Goal: Task Accomplishment & Management: Use online tool/utility

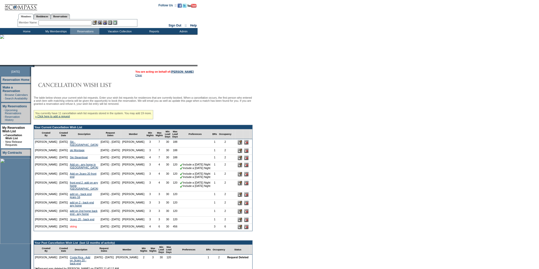
click at [70, 228] on link "skiing" at bounding box center [73, 226] width 7 height 3
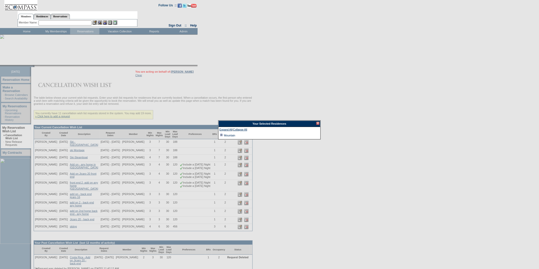
click at [221, 136] on td at bounding box center [222, 136] width 4 height 6
click at [318, 122] on div at bounding box center [317, 123] width 3 height 3
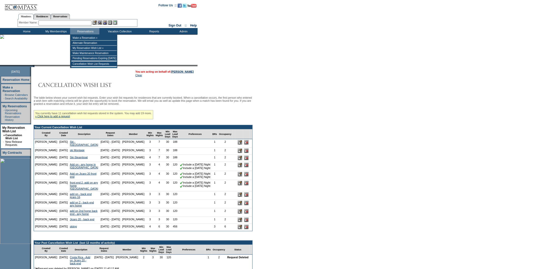
click at [91, 23] on input "text" at bounding box center [64, 22] width 53 height 5
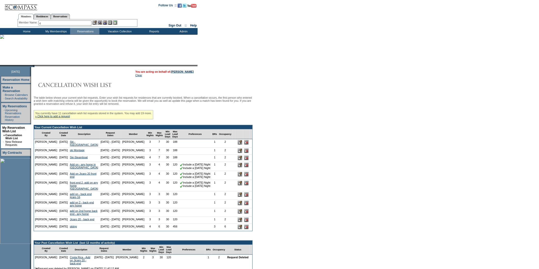
click at [91, 23] on input "c" at bounding box center [64, 22] width 53 height 5
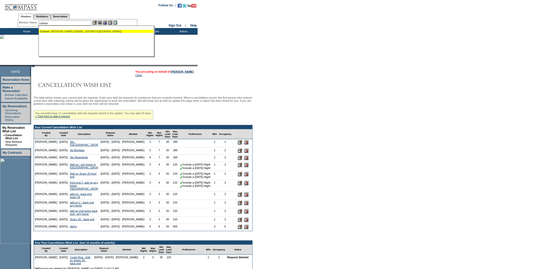
click at [74, 32] on div "[PERSON_NAME] ([EMAIL_ADDRESS][DOMAIN_NAME])" at bounding box center [96, 31] width 112 height 3
type input "[PERSON_NAME] ([EMAIL_ADDRESS][DOMAIN_NAME])"
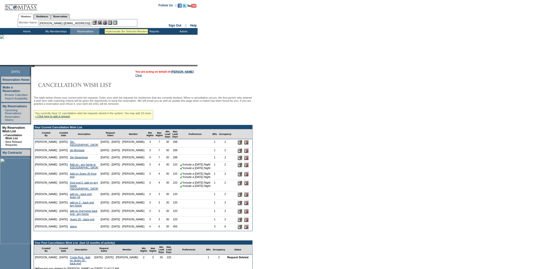
click at [105, 23] on img at bounding box center [105, 22] width 4 height 4
click at [99, 23] on img at bounding box center [100, 22] width 4 height 4
